Goal: Find specific page/section: Find specific page/section

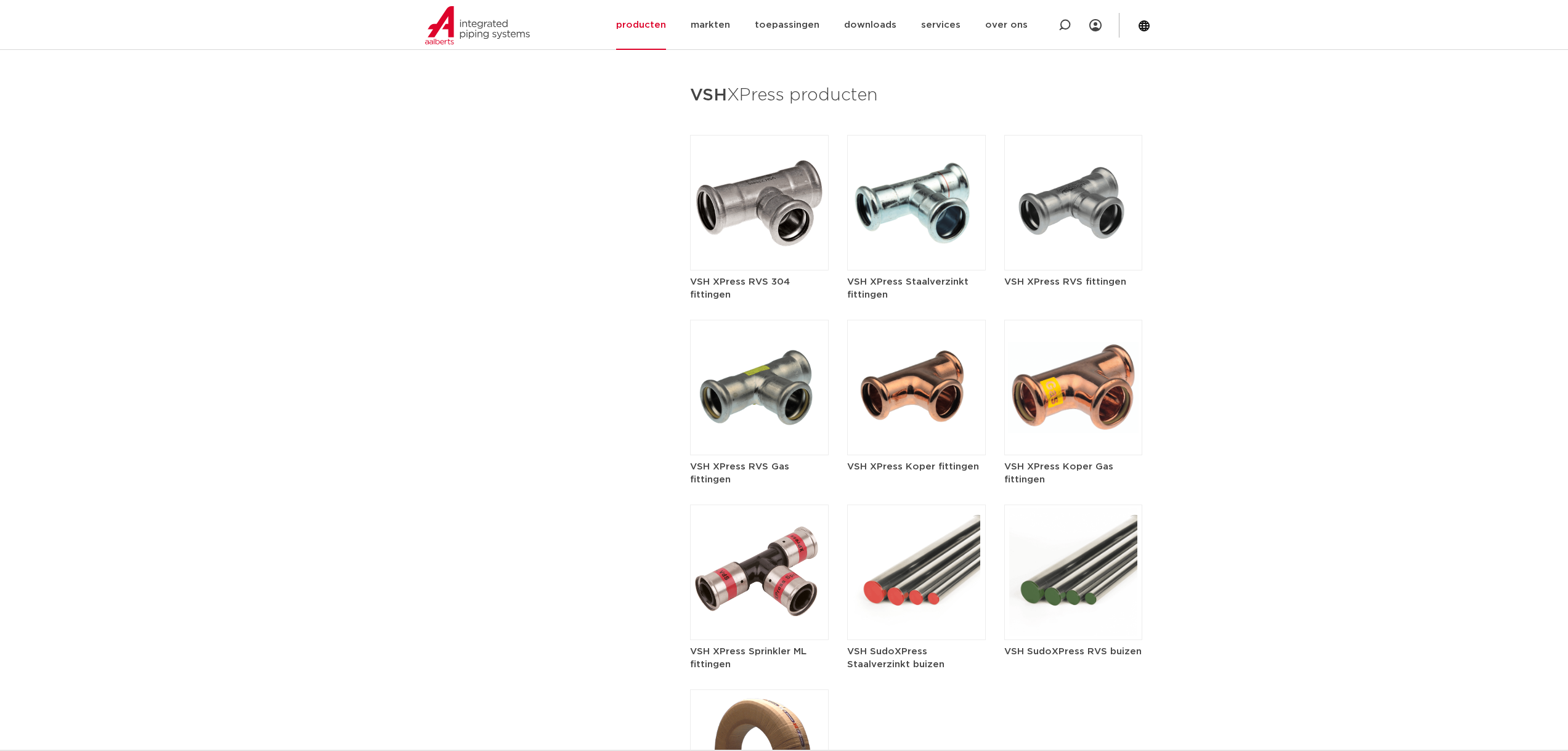
scroll to position [1417, 0]
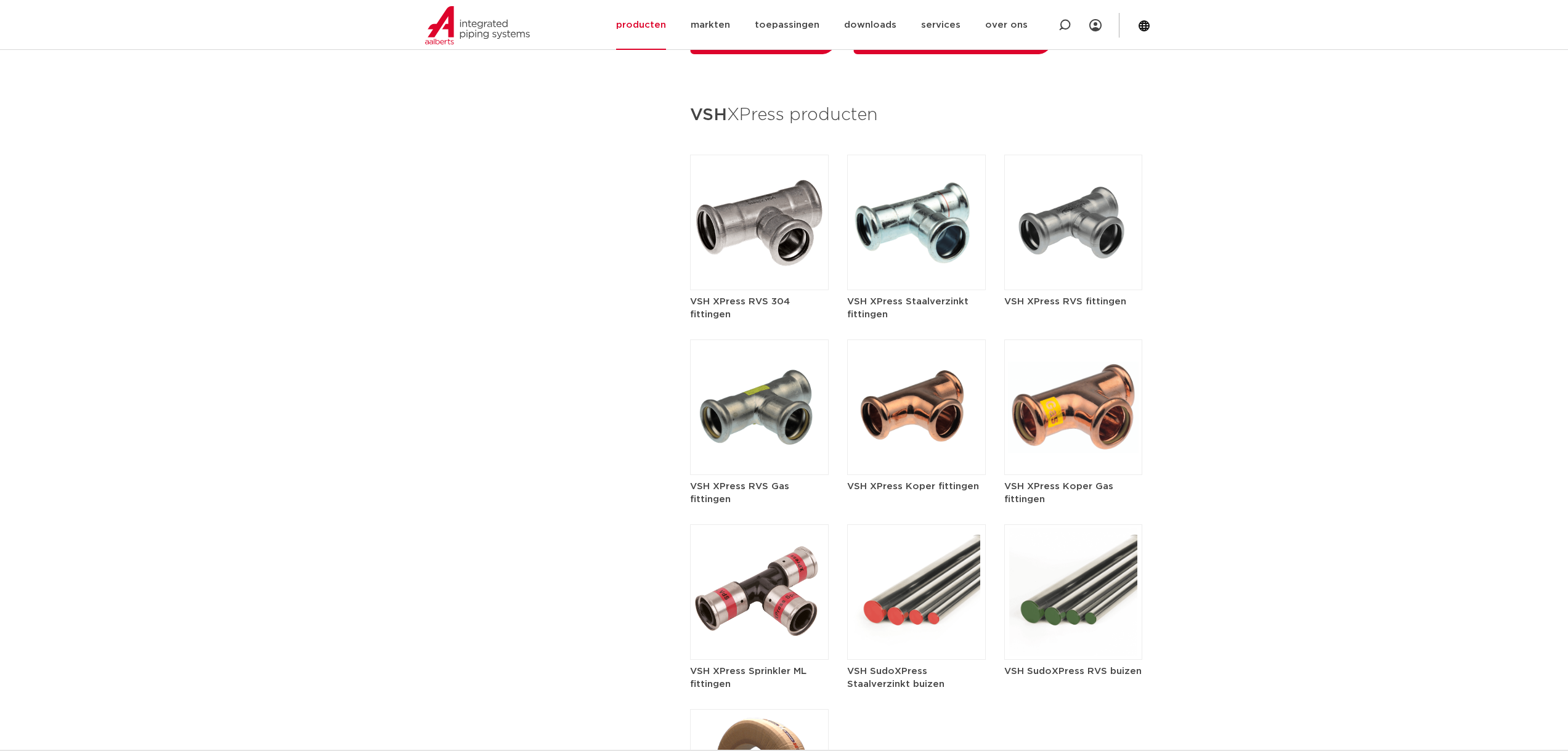
click at [1067, 216] on img at bounding box center [1073, 223] width 138 height 136
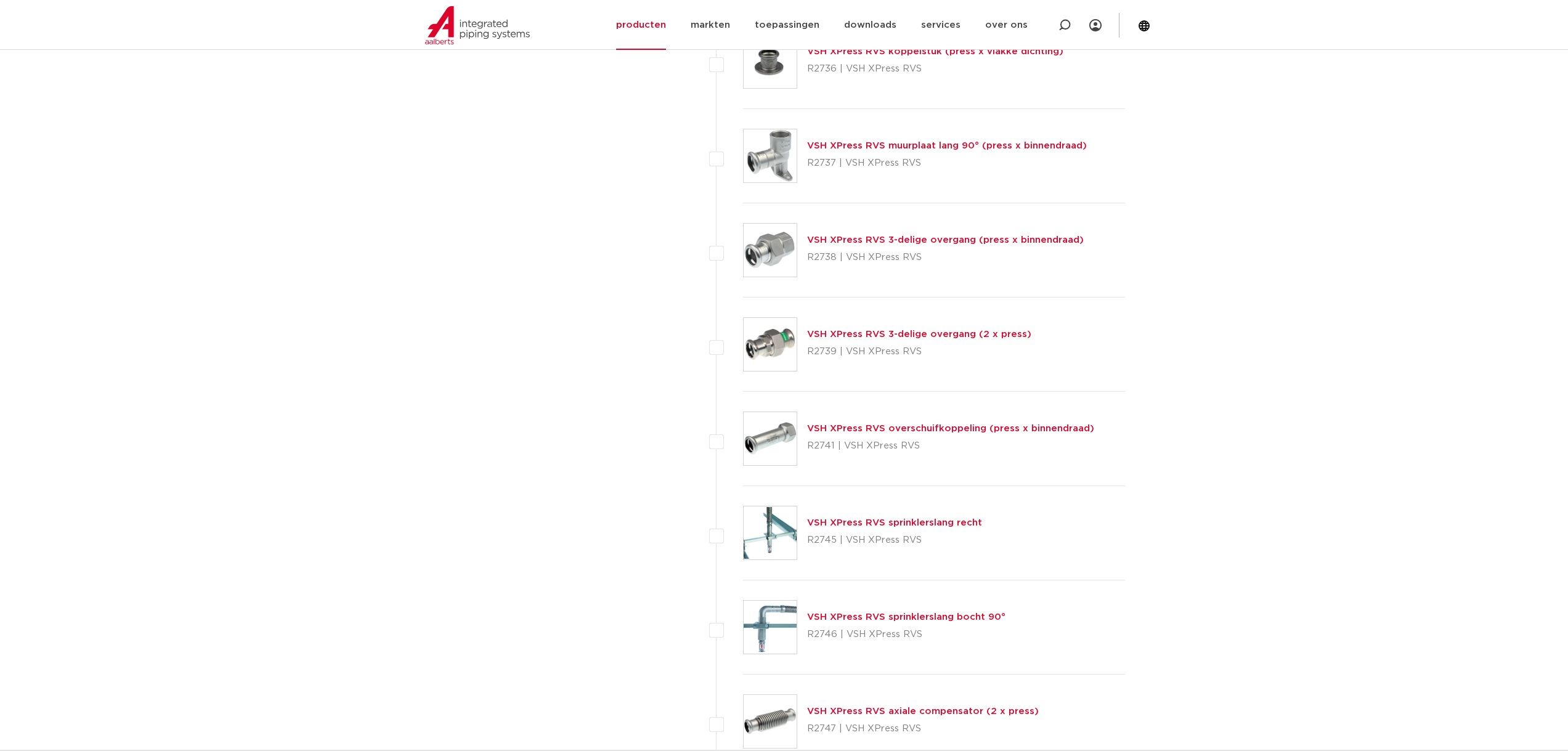
scroll to position [2773, 0]
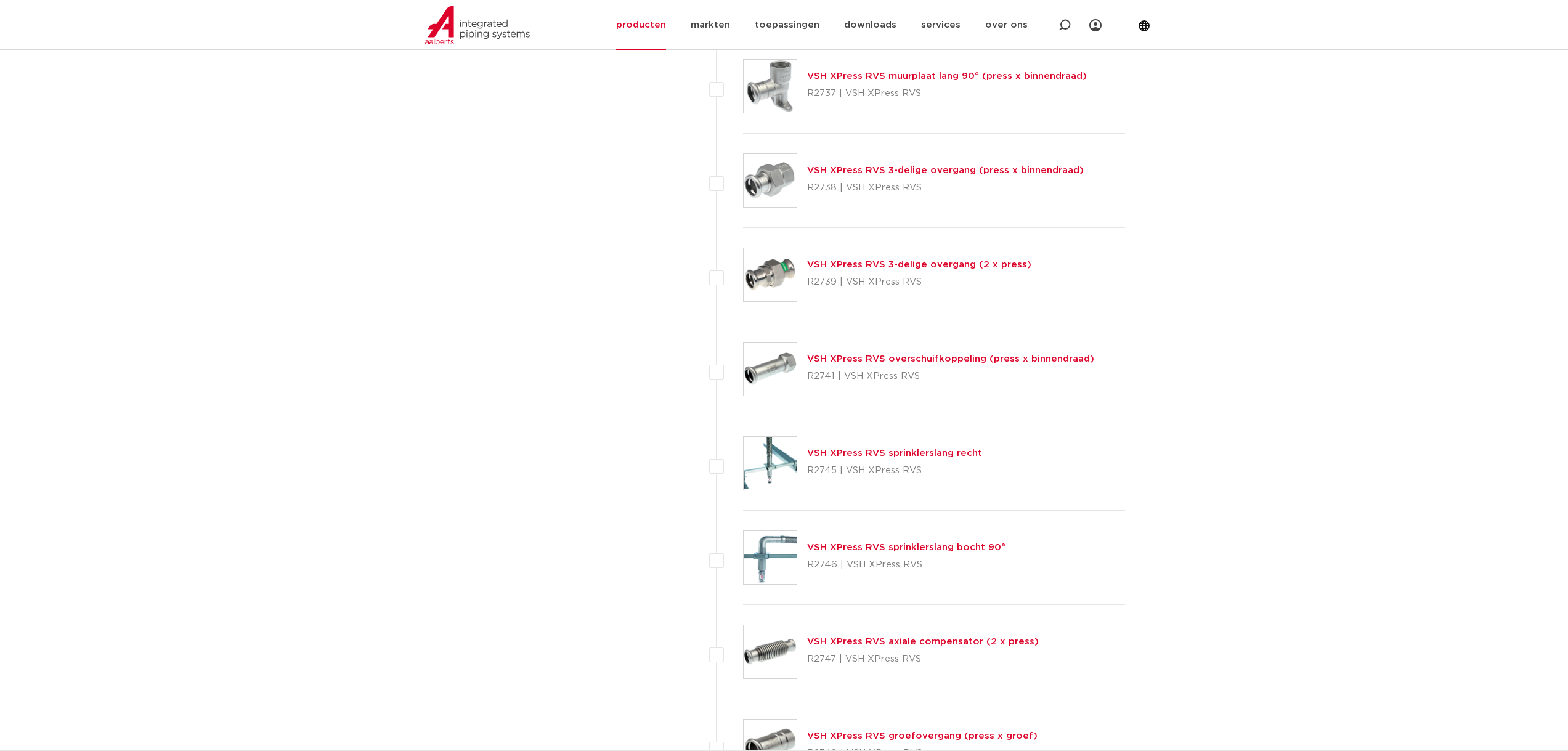
click at [828, 544] on link "VSH XPress RVS sprinklerslang bocht 90°" at bounding box center [906, 547] width 199 height 9
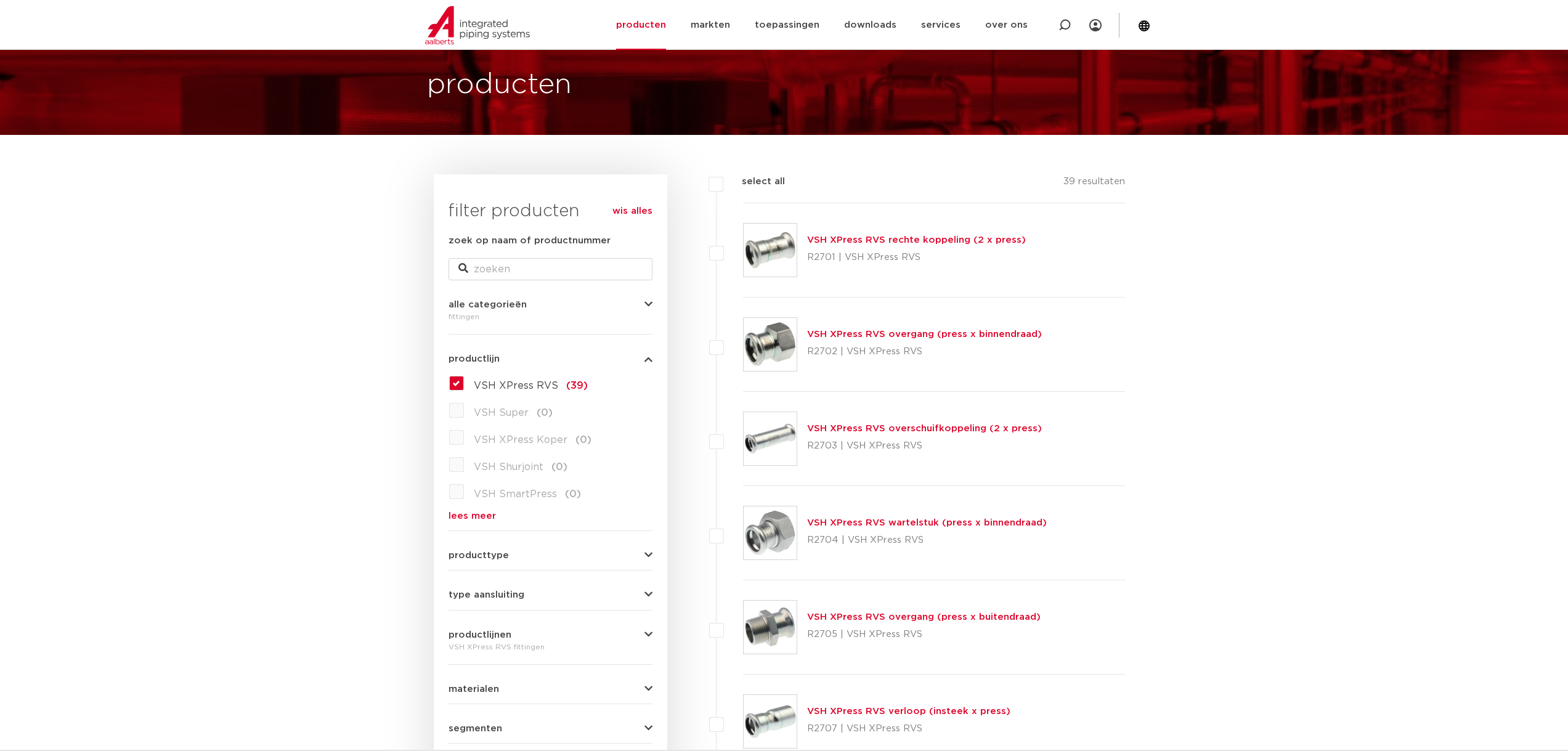
scroll to position [62, 0]
